Goal: Transaction & Acquisition: Subscribe to service/newsletter

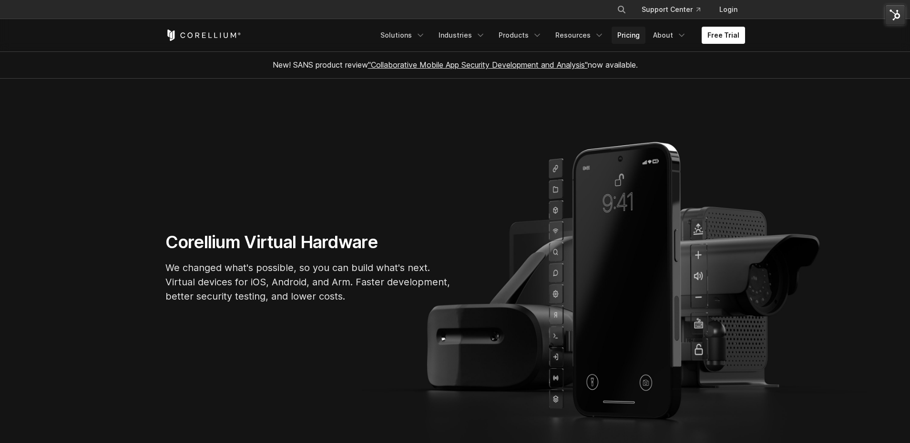
click at [619, 36] on link "Pricing" at bounding box center [628, 35] width 34 height 17
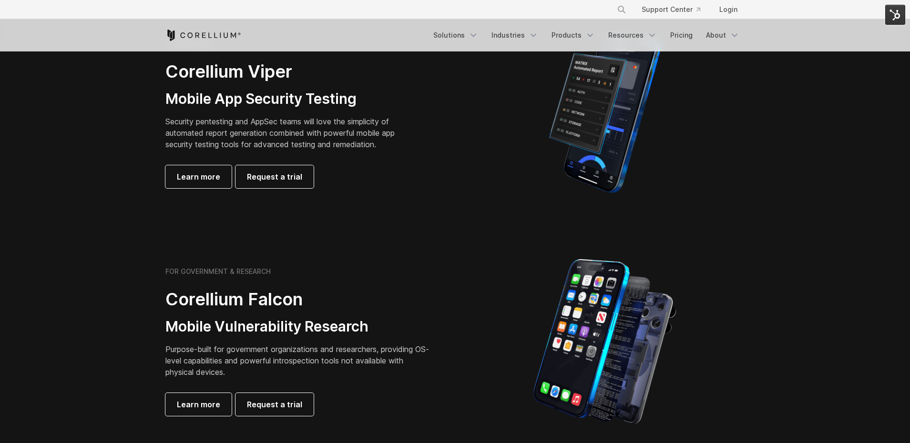
scroll to position [312, 0]
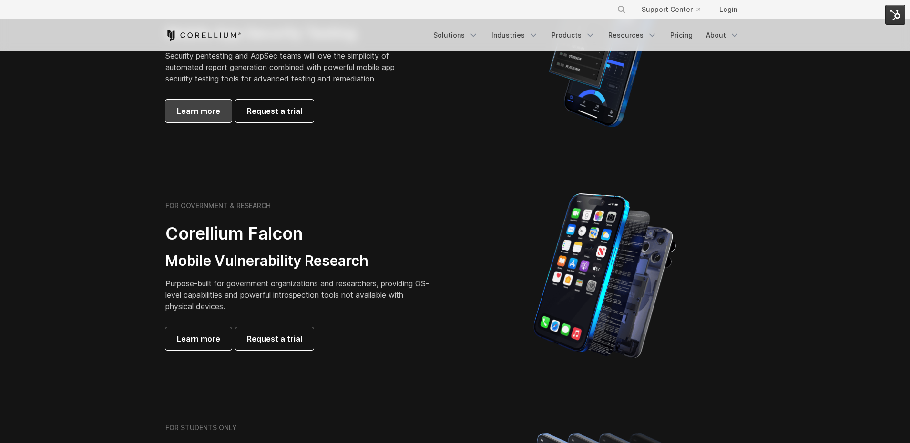
click at [200, 114] on span "Learn more" at bounding box center [198, 110] width 43 height 11
